Goal: Task Accomplishment & Management: Manage account settings

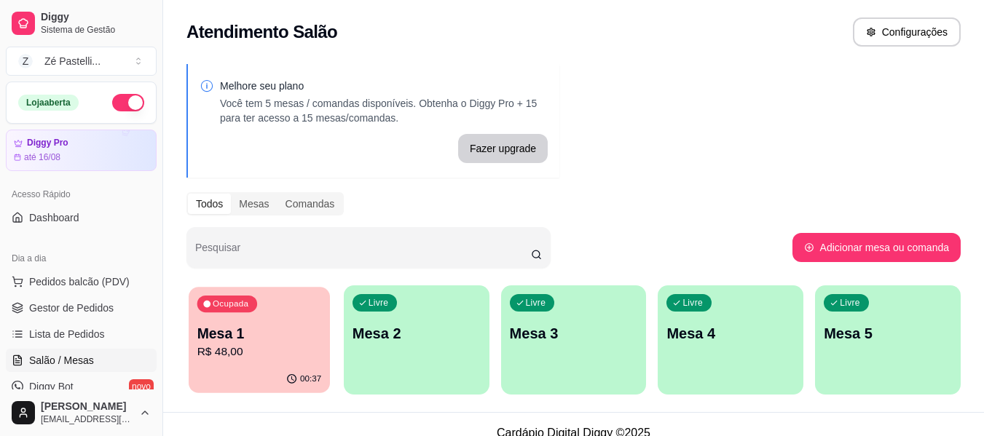
click at [306, 308] on div "Ocupada Mesa 1 R$ 48,00" at bounding box center [259, 326] width 141 height 79
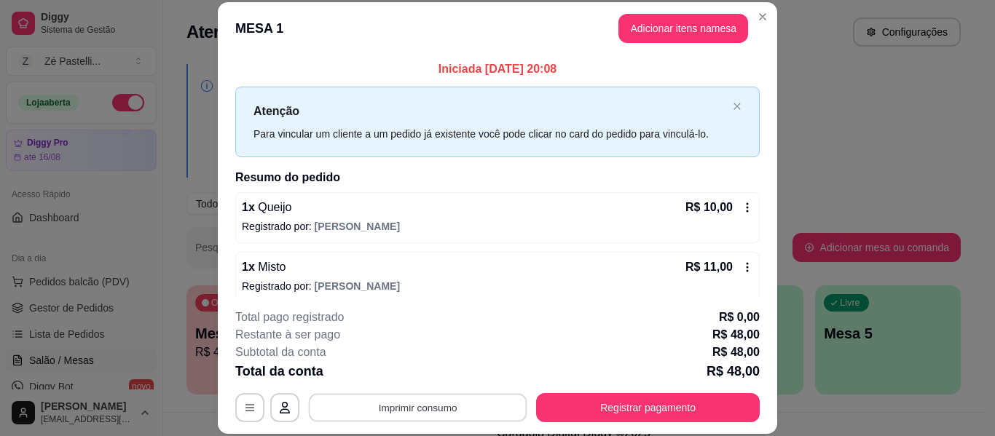
click at [389, 403] on button "Imprimir consumo" at bounding box center [418, 408] width 219 height 28
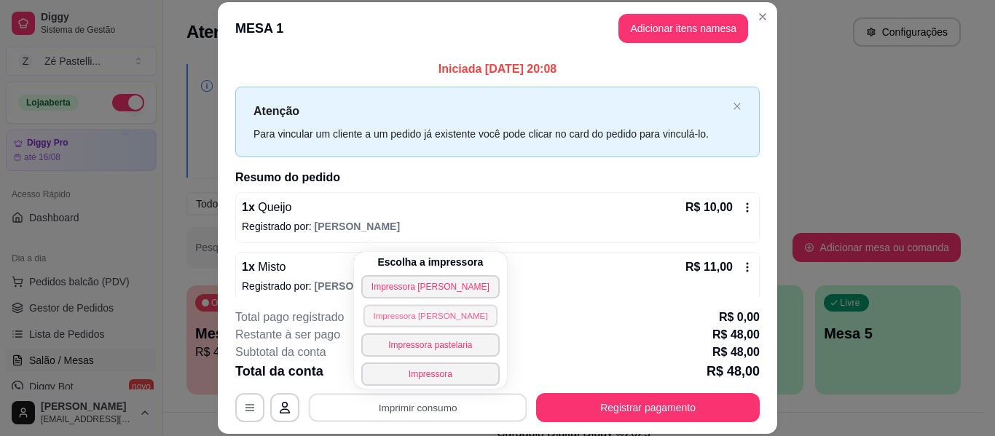
click at [401, 315] on button "Impressora [PERSON_NAME]" at bounding box center [430, 315] width 134 height 23
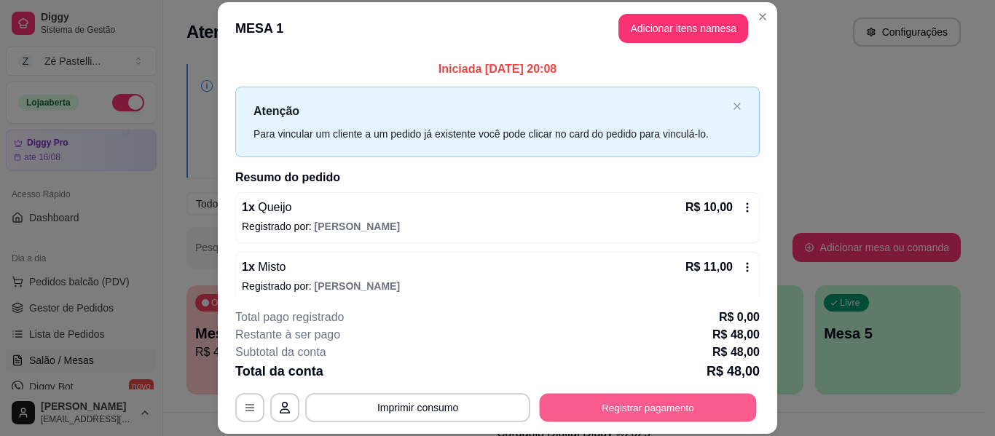
click at [626, 412] on button "Registrar pagamento" at bounding box center [648, 408] width 217 height 28
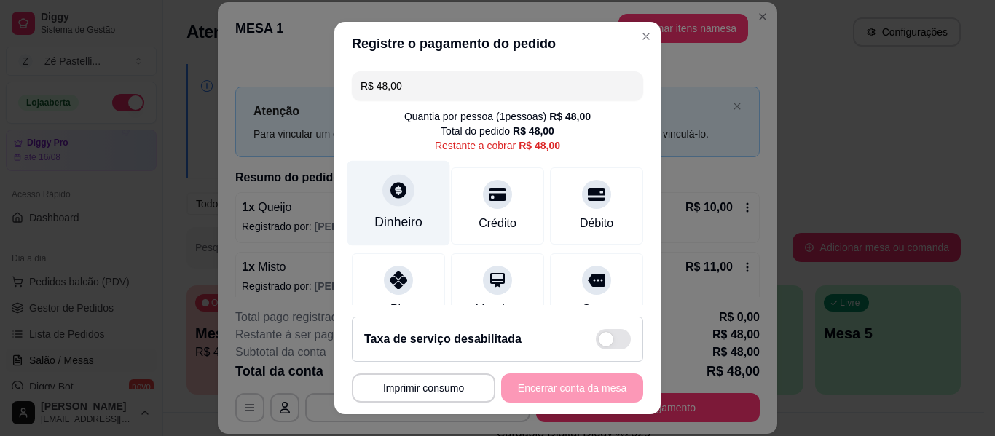
click at [390, 192] on icon at bounding box center [398, 190] width 16 height 16
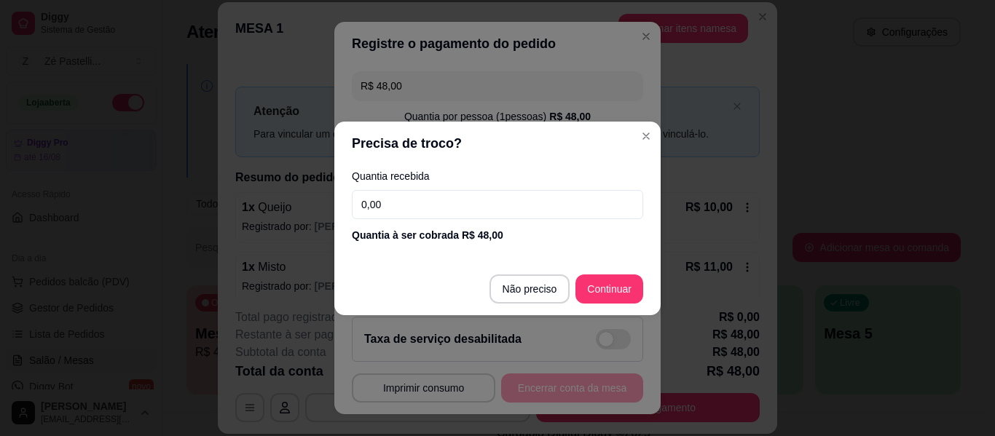
click at [393, 206] on input "0,00" at bounding box center [497, 204] width 291 height 29
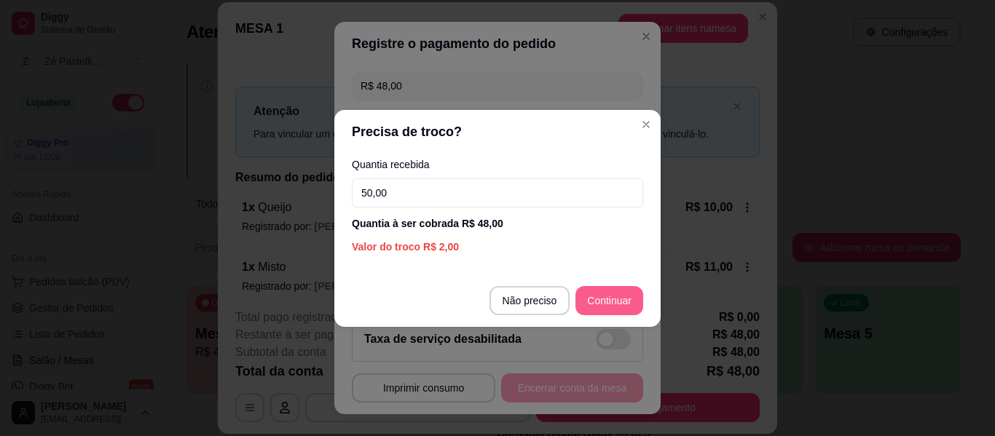
type input "50,00"
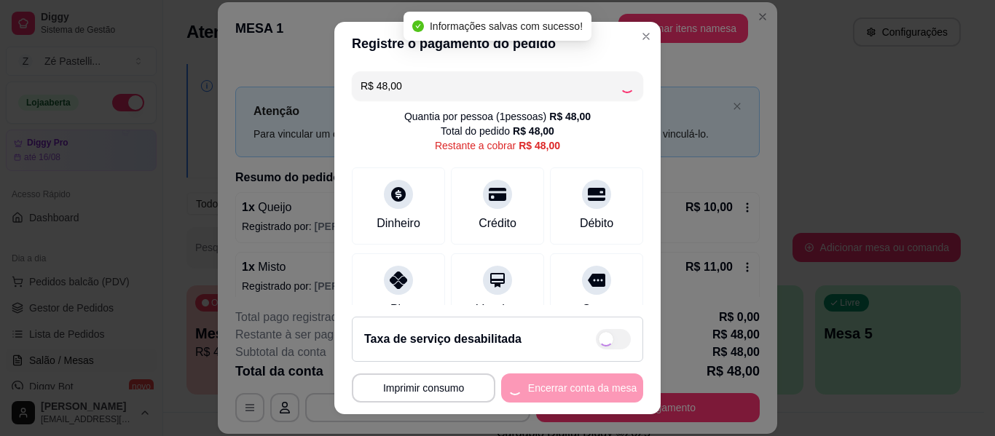
type input "R$ 0,00"
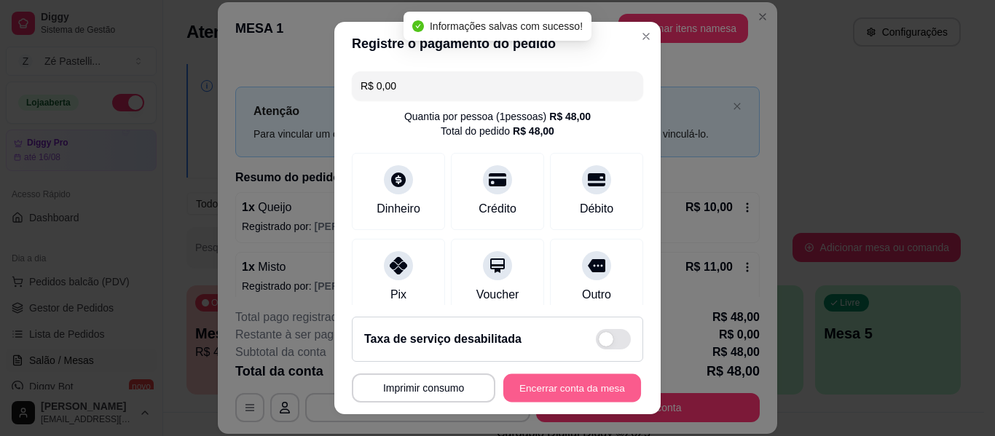
click at [571, 389] on button "Encerrar conta da mesa" at bounding box center [572, 388] width 138 height 28
